Goal: Task Accomplishment & Management: Use online tool/utility

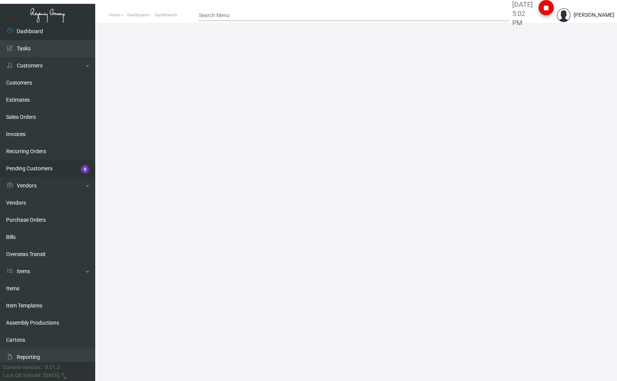
click at [17, 28] on link "Pending Customers 6" at bounding box center [47, 168] width 95 height 17
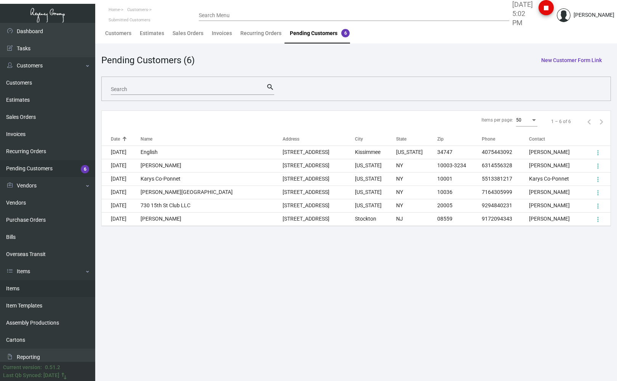
click at [34, 28] on link "Items" at bounding box center [47, 288] width 95 height 17
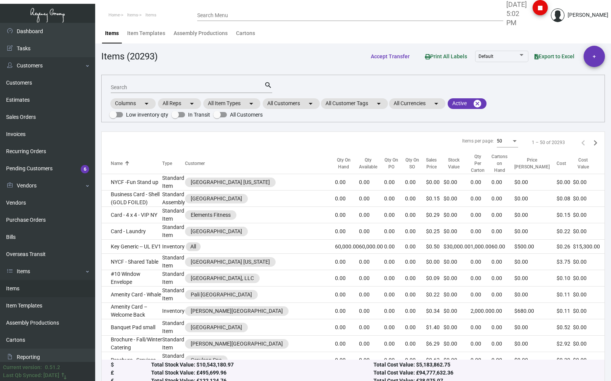
click at [131, 28] on input "Search" at bounding box center [188, 88] width 154 height 6
click at [114, 28] on input "Search" at bounding box center [188, 88] width 154 height 6
click at [190, 28] on mat-chip "All Customers arrow_drop_down" at bounding box center [291, 103] width 57 height 11
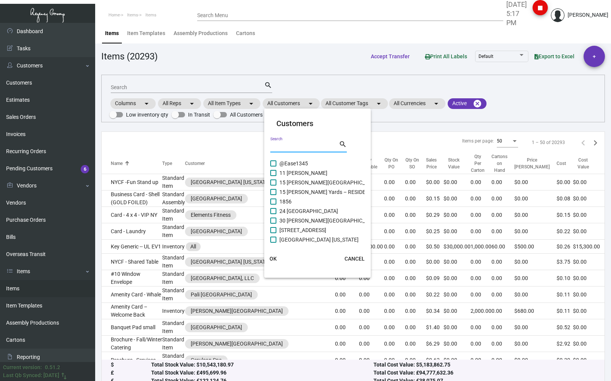
click at [190, 28] on input "Search" at bounding box center [304, 147] width 69 height 6
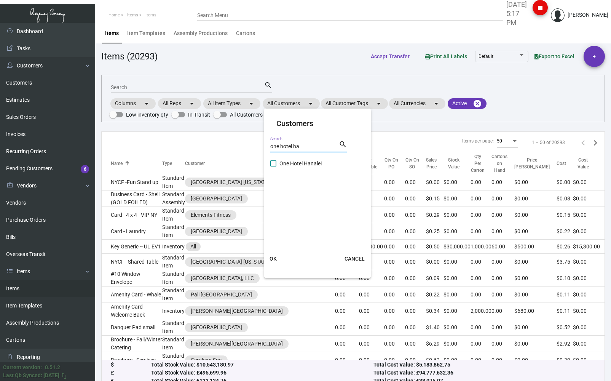
type input "one hotel ha"
click at [190, 28] on span at bounding box center [273, 163] width 6 height 6
click at [190, 28] on input "One Hotel Hanalei" at bounding box center [273, 166] width 0 height 0
checkbox input "true"
click at [190, 28] on span "OK" at bounding box center [273, 259] width 7 height 6
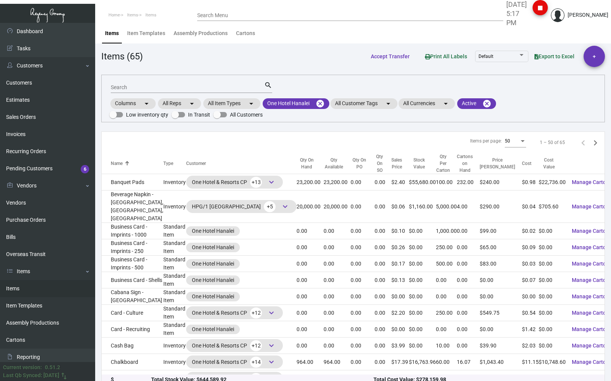
click at [146, 28] on input "Search" at bounding box center [188, 88] width 154 height 6
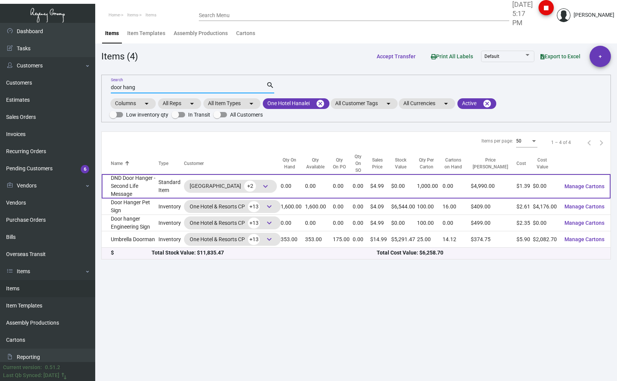
type input "door hang"
click at [119, 28] on td "DND Door Hanger - Second Life Message" at bounding box center [130, 186] width 57 height 24
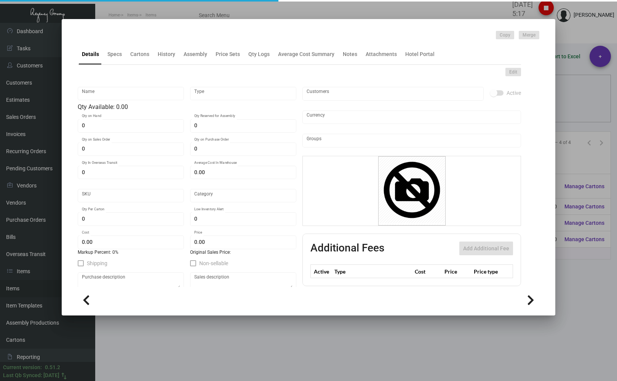
type input "DND Door Hanger - Second Life Message"
type input "Standard Item"
type input "$ 1.12256"
type input "DNDD"
type input "Standard"
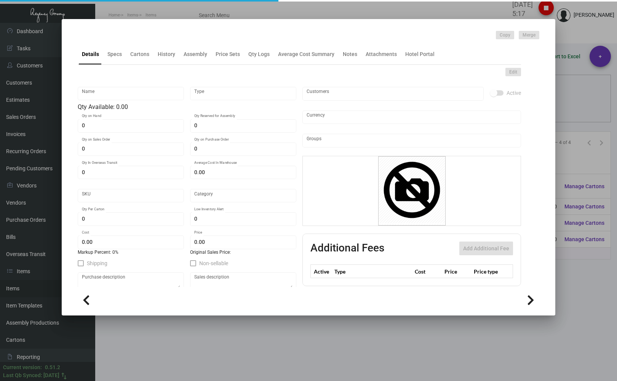
type input "1,000"
type input "$ 1.38544"
type input "$ 4.99"
checkbox input "true"
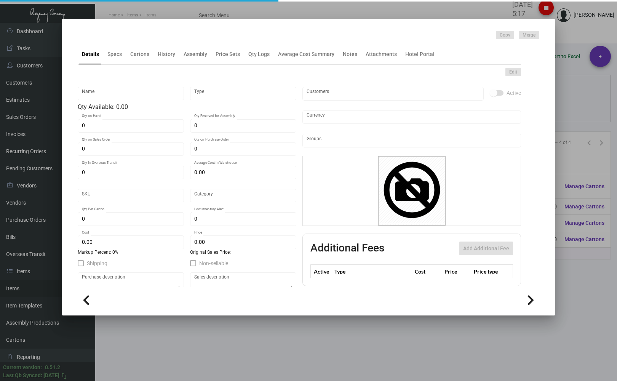
type input "United States Dollar $"
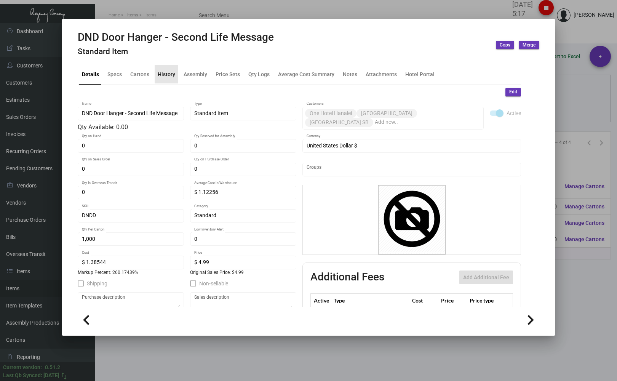
click at [169, 28] on div "History" at bounding box center [167, 74] width 18 height 8
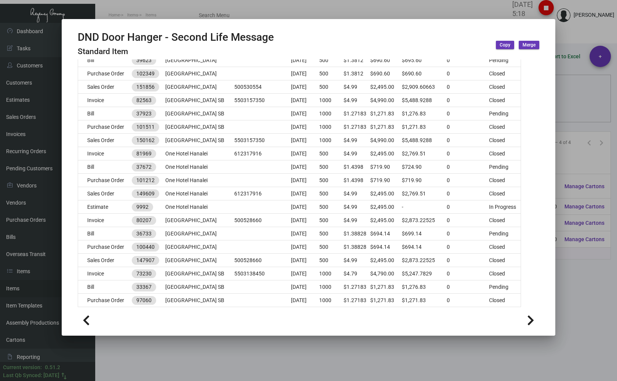
scroll to position [499, 0]
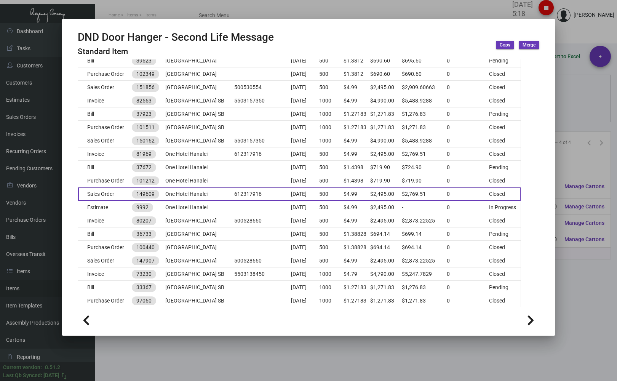
click at [108, 28] on td "Sales Order" at bounding box center [105, 193] width 54 height 13
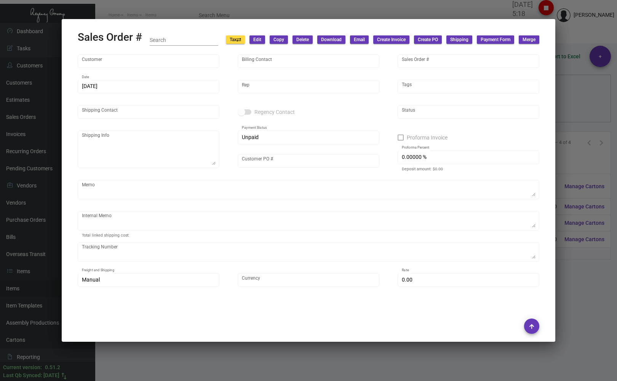
type input "One Hotel Hanalei"
type input "[PERSON_NAME]"
type input "149609"
type input "[DATE]"
type input "[PERSON_NAME]"
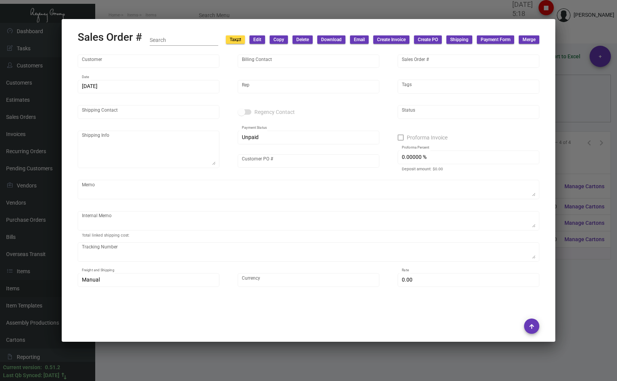
type input "[PERSON_NAME]"
type textarea "One Hotel Hanalei - [PERSON_NAME] [STREET_ADDRESS]"
type input "612317916"
checkbox input "true"
type textarea "[DATE] Shipped from Team Concept by UPS 2DAY Cost $88.99"
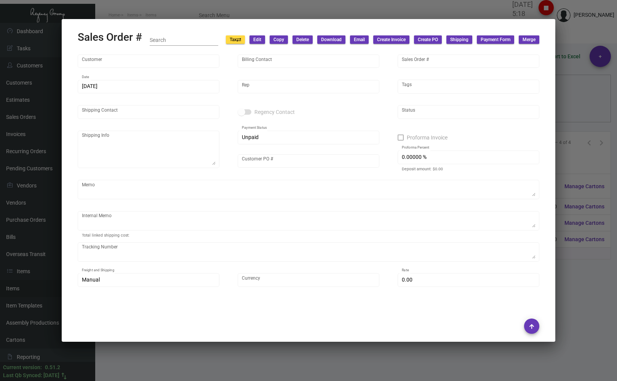
type input "United States Dollar $"
type input "$ 174.51"
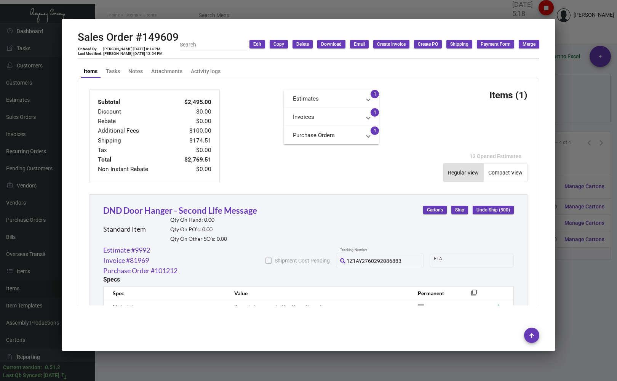
scroll to position [264, 0]
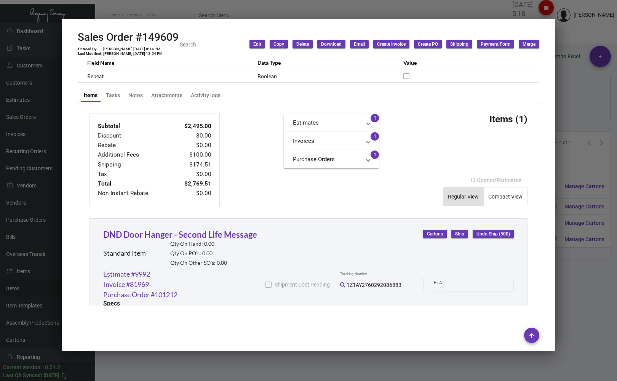
click at [115, 9] on div at bounding box center [308, 190] width 617 height 381
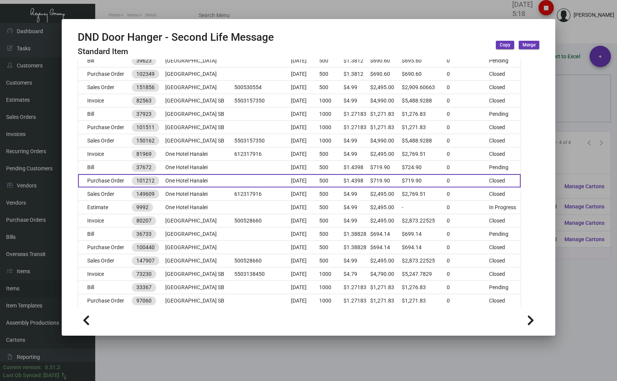
click at [102, 28] on td "Purchase Order" at bounding box center [105, 180] width 54 height 13
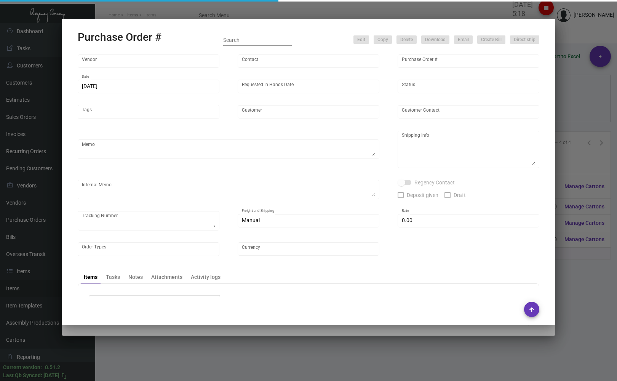
type input "Team Concept"
type input "[PERSON_NAME]"
type input "101212"
type input "[DATE]"
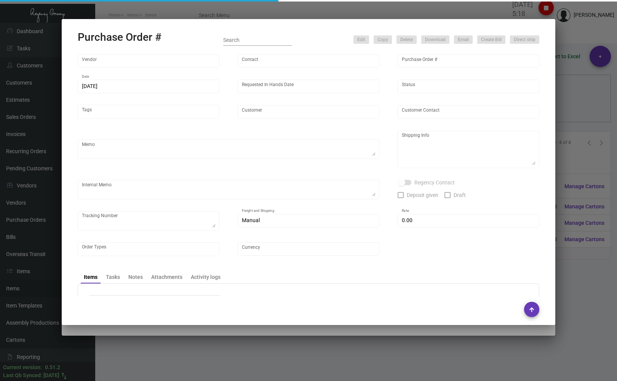
type input "One Hotel Hanalei"
type input "[PERSON_NAME]"
type textarea "PLEASE SEND PDF PROOFS TO OUR ART TEAM ; [EMAIL_ADDRESS][DOMAIN_NAME] WITH ME I…"
type textarea "One Hotel Hanalei - [PERSON_NAME] [STREET_ADDRESS]"
type textarea "9.27 - Vendor noted that this should ship by 10/3."
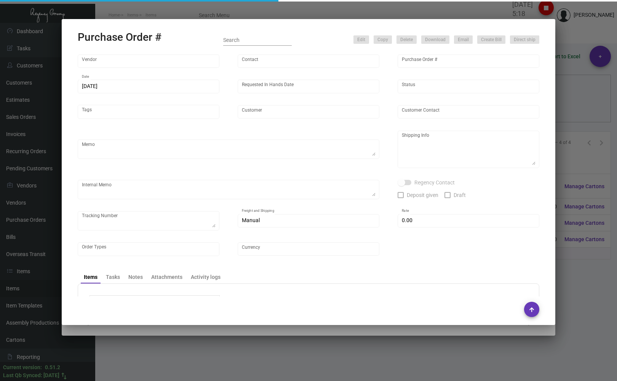
type input "$ 0.00"
type input "United States Dollar $"
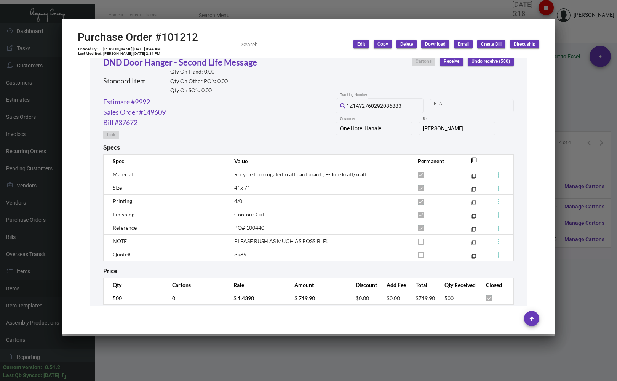
scroll to position [393, 0]
